Goal: Navigation & Orientation: Find specific page/section

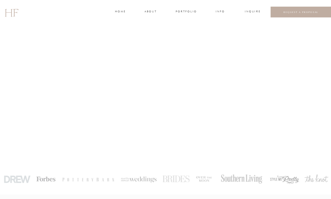
click at [150, 12] on h3 "about" at bounding box center [150, 12] width 12 height 5
click at [149, 11] on h3 "about" at bounding box center [150, 12] width 12 height 5
click at [152, 12] on h3 "about" at bounding box center [150, 12] width 12 height 5
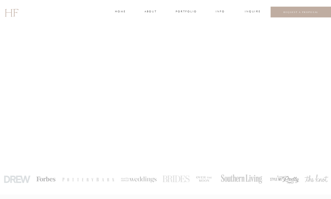
click at [123, 12] on h3 "home" at bounding box center [120, 12] width 10 height 5
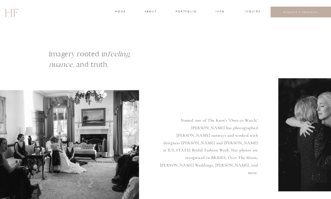
click at [151, 12] on h3 "about" at bounding box center [150, 12] width 12 height 5
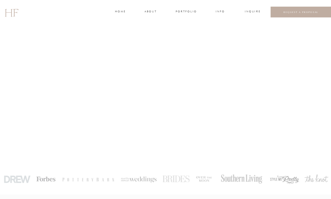
click at [187, 12] on h3 "portfolio" at bounding box center [186, 12] width 21 height 5
click at [189, 28] on h3 "FAMILIES" at bounding box center [186, 29] width 17 height 5
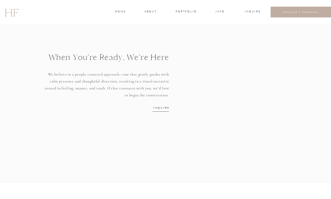
scroll to position [712, 0]
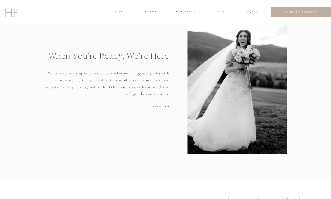
click at [165, 107] on nav "INQUIRE" at bounding box center [161, 106] width 16 height 4
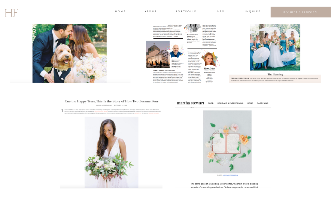
scroll to position [340, 0]
